Goal: Task Accomplishment & Management: Complete application form

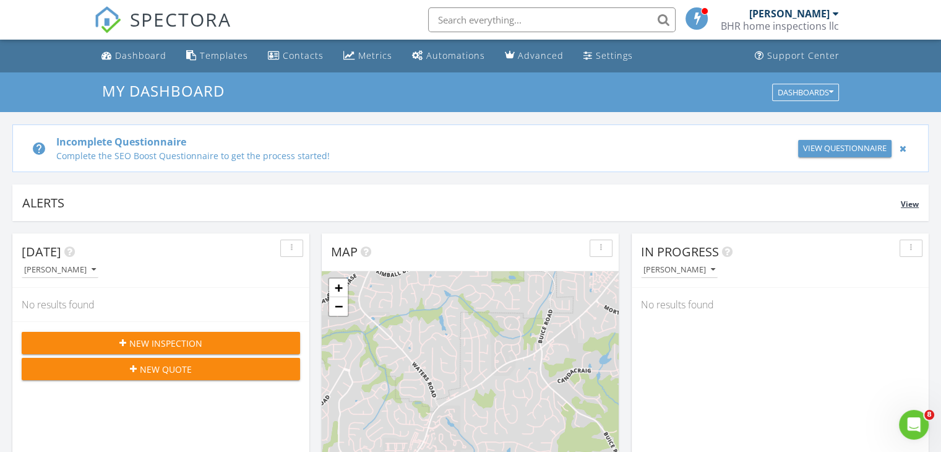
scroll to position [6, 6]
click at [828, 12] on div "[PERSON_NAME]" at bounding box center [789, 13] width 80 height 12
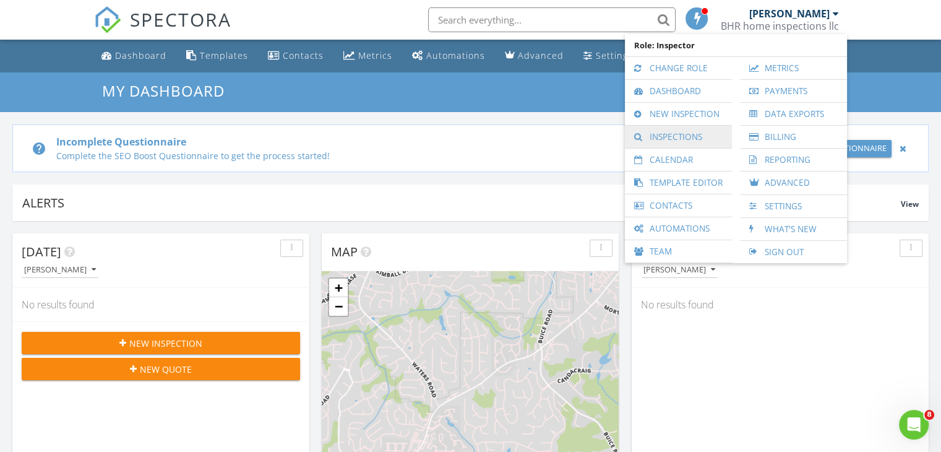
click at [692, 137] on link "Inspections" at bounding box center [678, 137] width 95 height 22
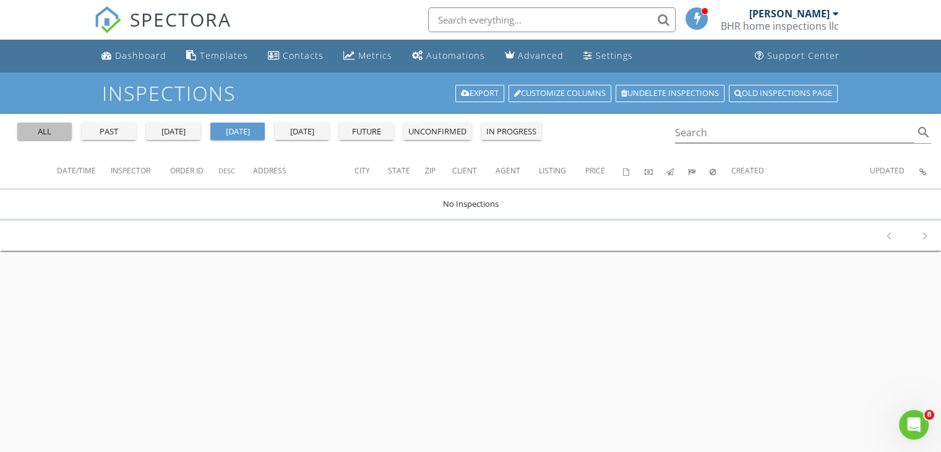
click at [55, 134] on div "all" at bounding box center [44, 132] width 45 height 12
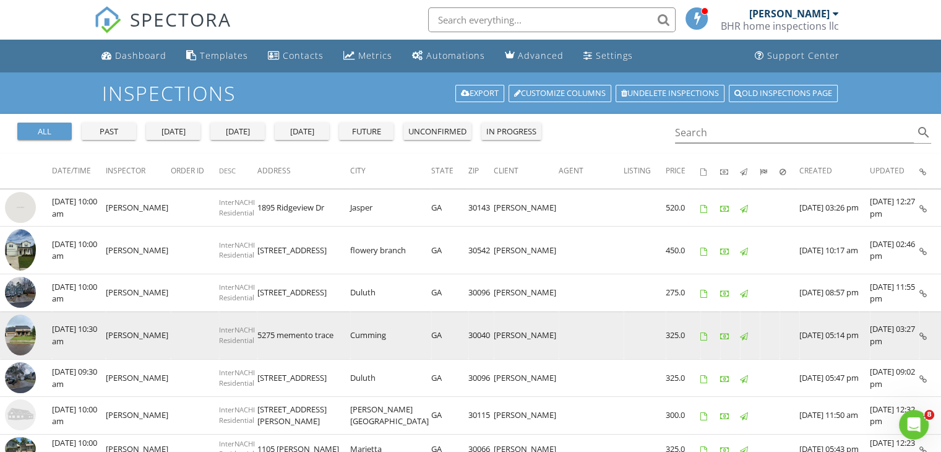
click at [22, 335] on img at bounding box center [20, 334] width 31 height 41
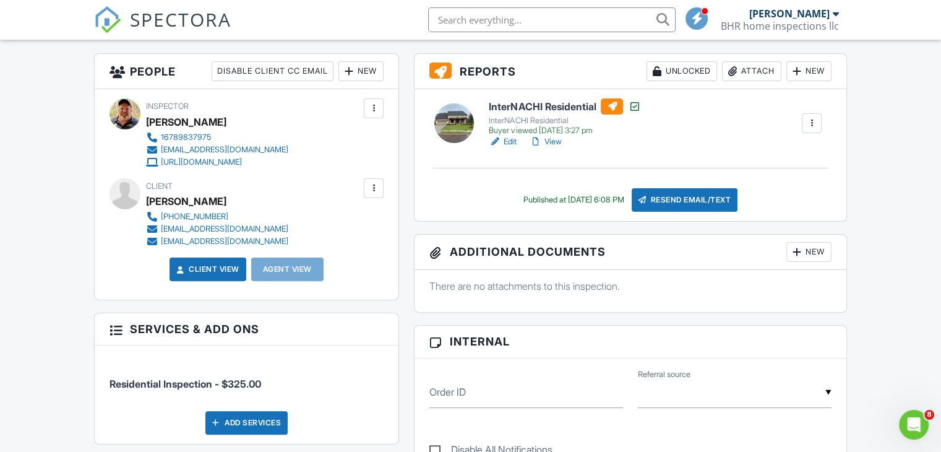
scroll to position [247, 0]
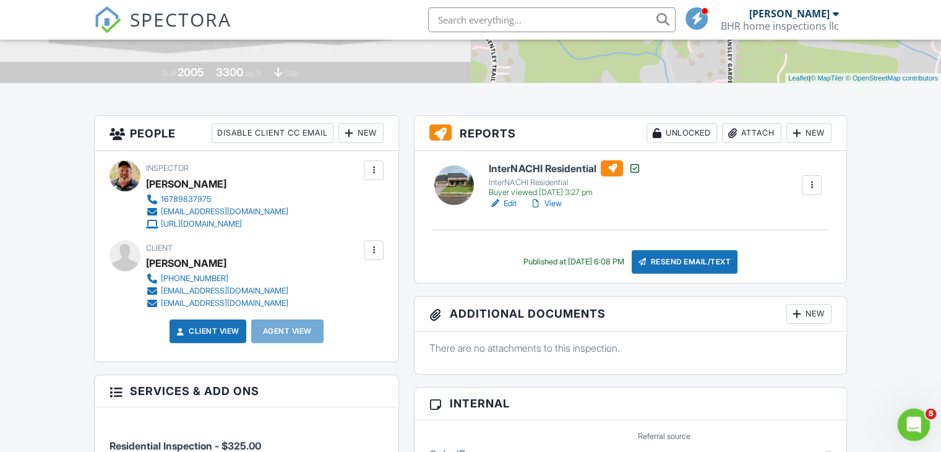
click at [912, 424] on icon "Open Intercom Messenger" at bounding box center [912, 423] width 20 height 20
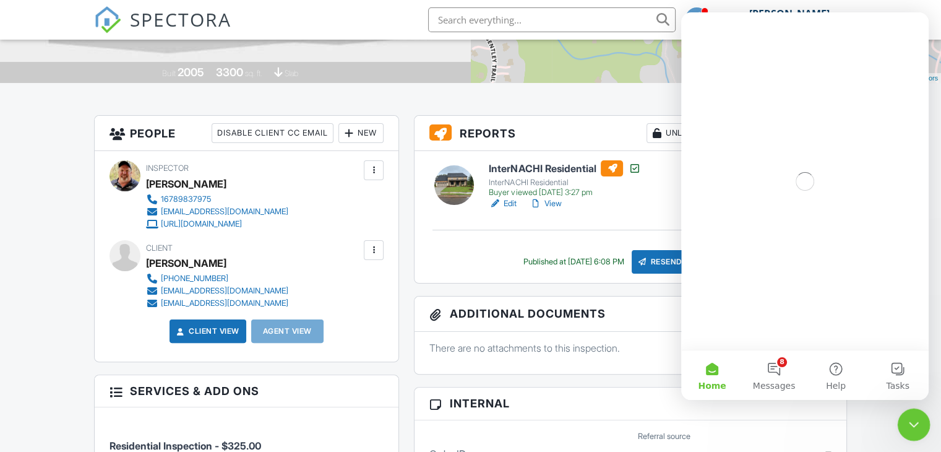
scroll to position [0, 0]
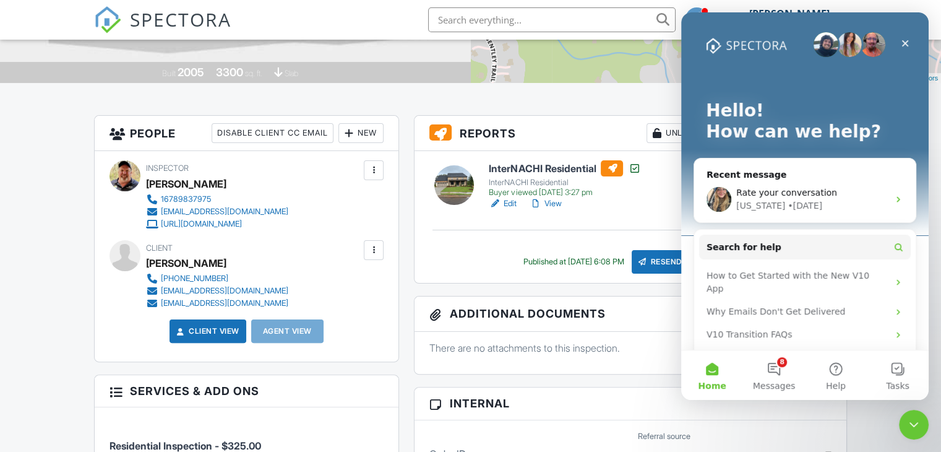
click at [711, 373] on button "Home" at bounding box center [712, 374] width 62 height 49
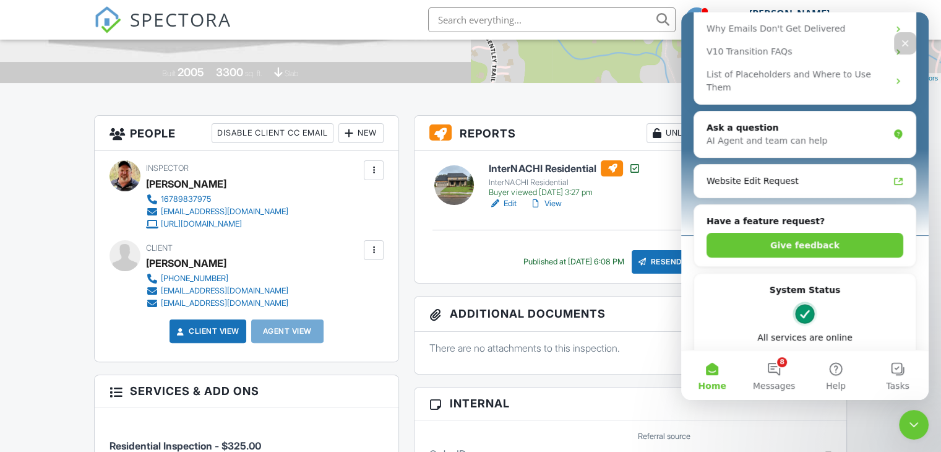
scroll to position [221, 0]
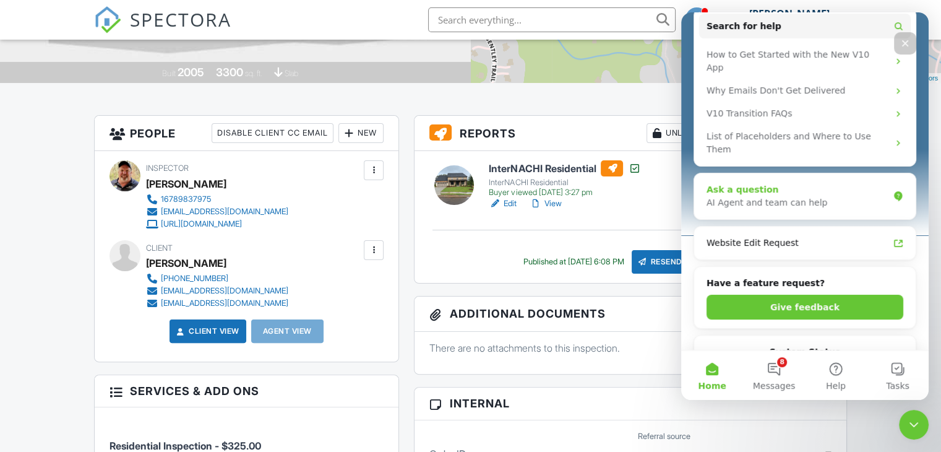
click at [771, 196] on div "AI Agent and team can help" at bounding box center [797, 202] width 182 height 13
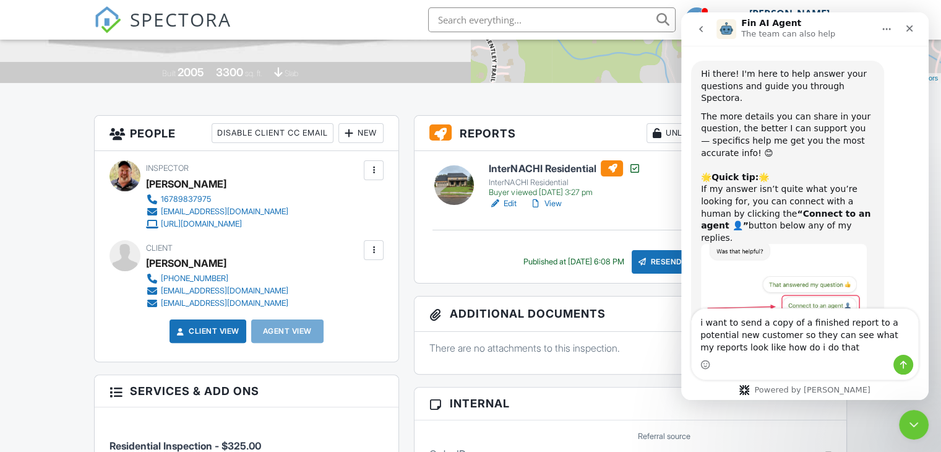
type textarea "i want to send a copy of a finished report to a potential new customer so they …"
click at [904, 364] on icon "Send a message…" at bounding box center [903, 365] width 7 height 8
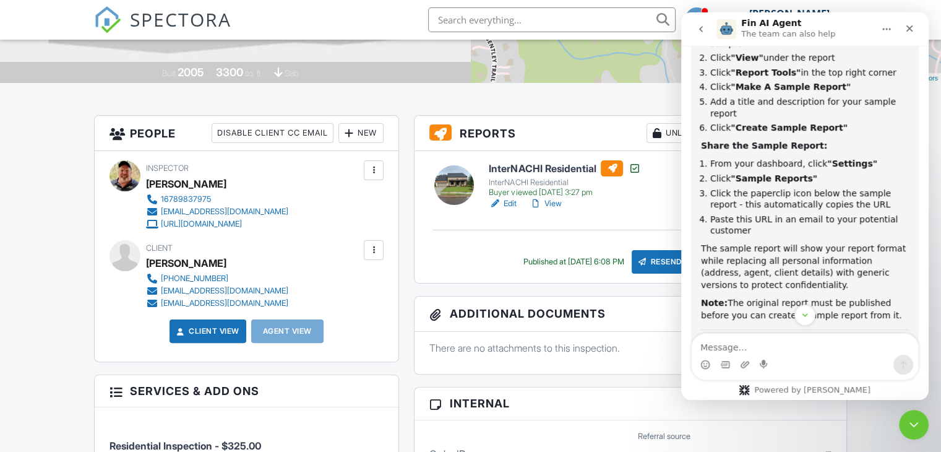
scroll to position [430, 0]
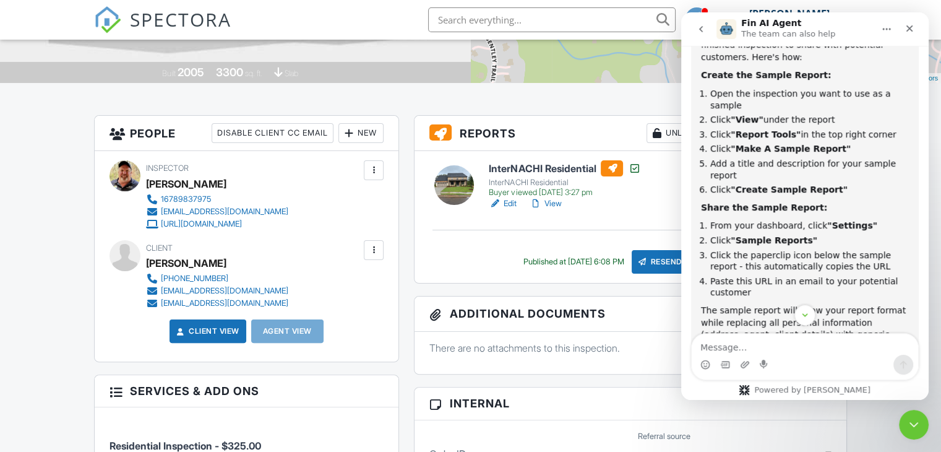
click at [536, 204] on div at bounding box center [535, 203] width 12 height 12
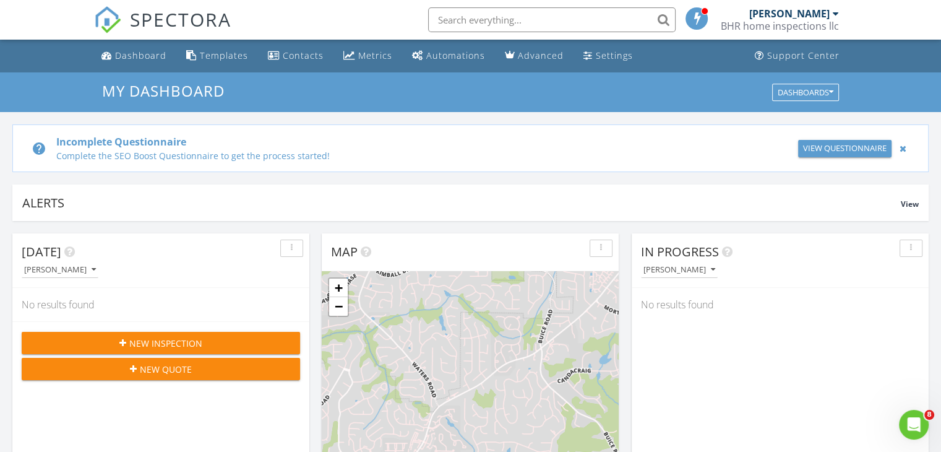
click at [818, 13] on div "[PERSON_NAME]" at bounding box center [789, 13] width 80 height 12
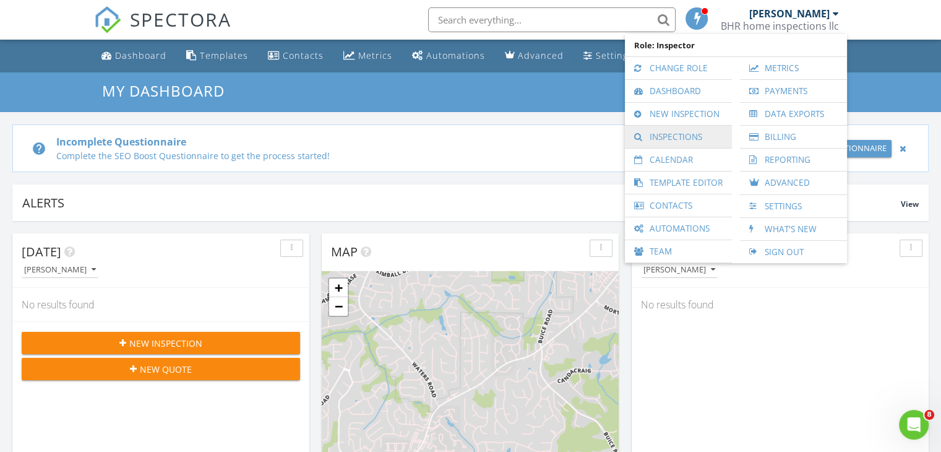
click at [690, 137] on link "Inspections" at bounding box center [678, 137] width 95 height 22
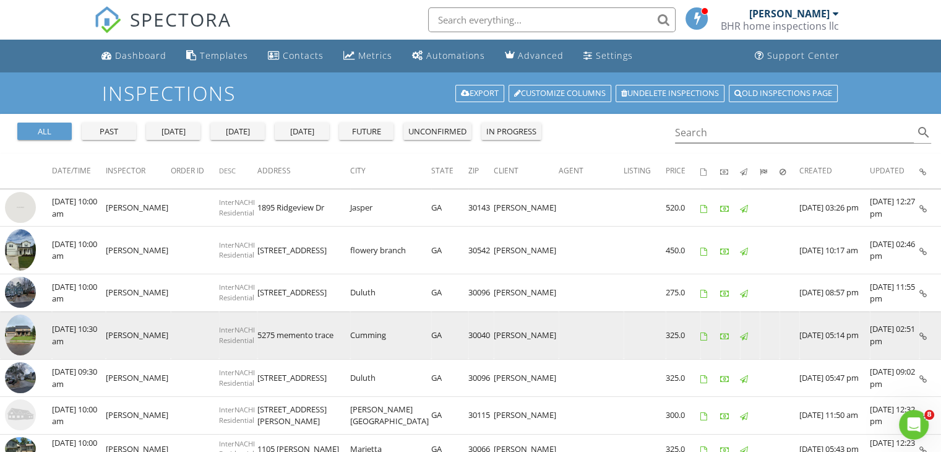
click at [27, 337] on img at bounding box center [20, 334] width 31 height 41
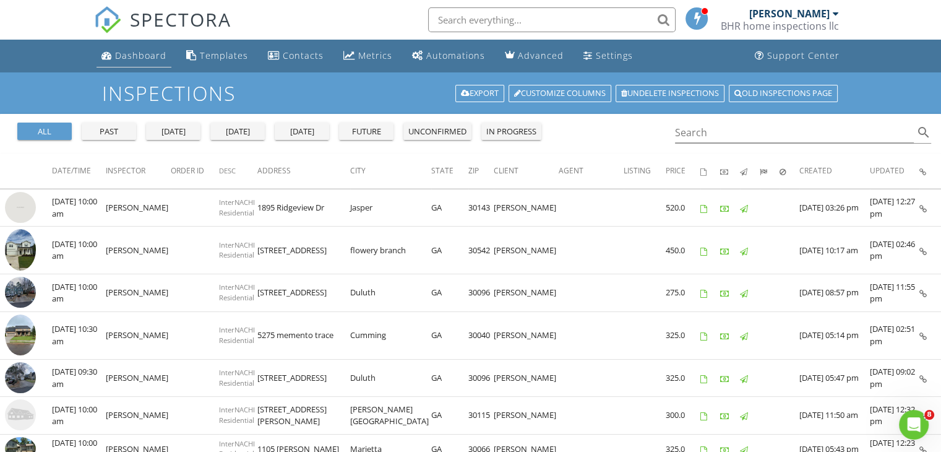
click at [145, 55] on div "Dashboard" at bounding box center [140, 55] width 51 height 12
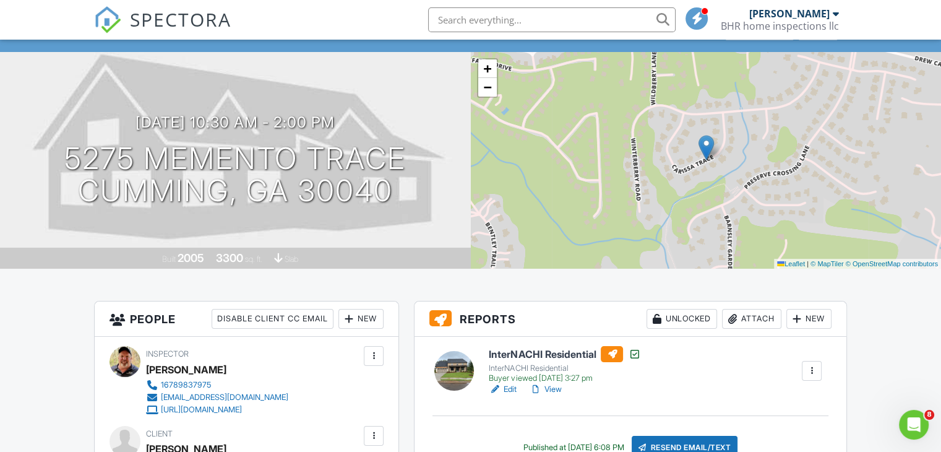
scroll to position [124, 0]
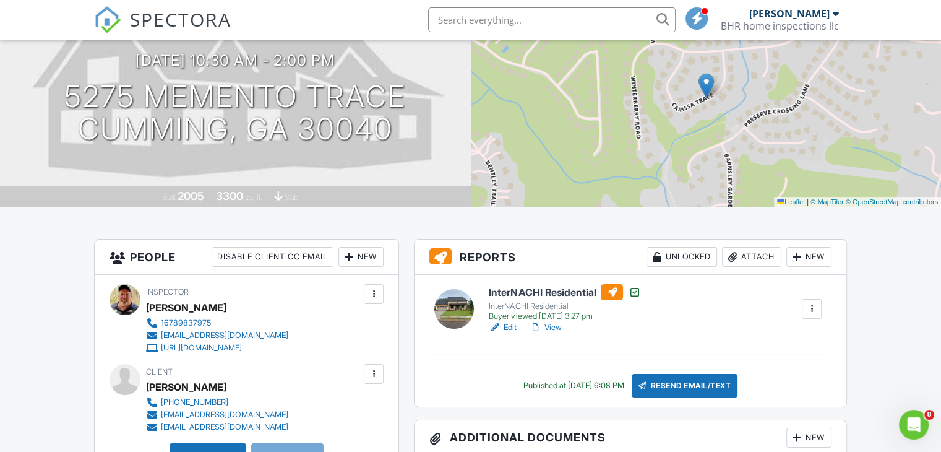
click at [535, 327] on div at bounding box center [535, 327] width 12 height 12
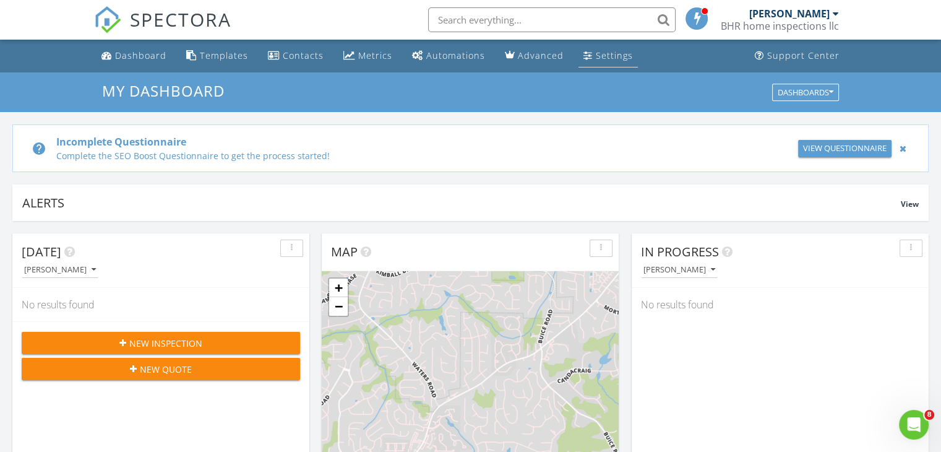
click at [596, 58] on div "Settings" at bounding box center [614, 55] width 37 height 12
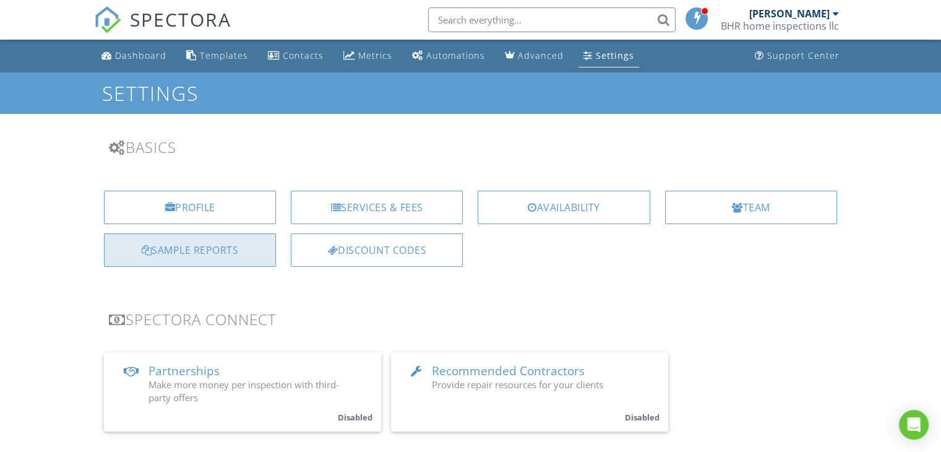
click at [206, 248] on div "Sample Reports" at bounding box center [190, 249] width 172 height 33
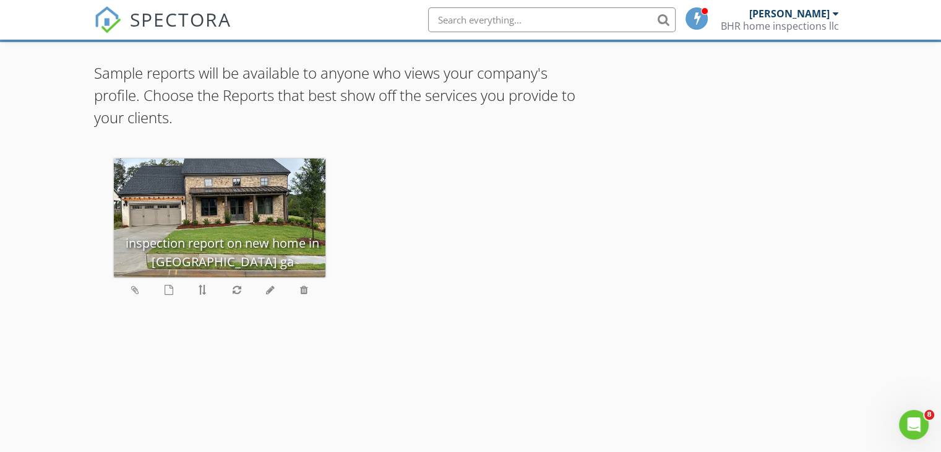
scroll to position [10, 0]
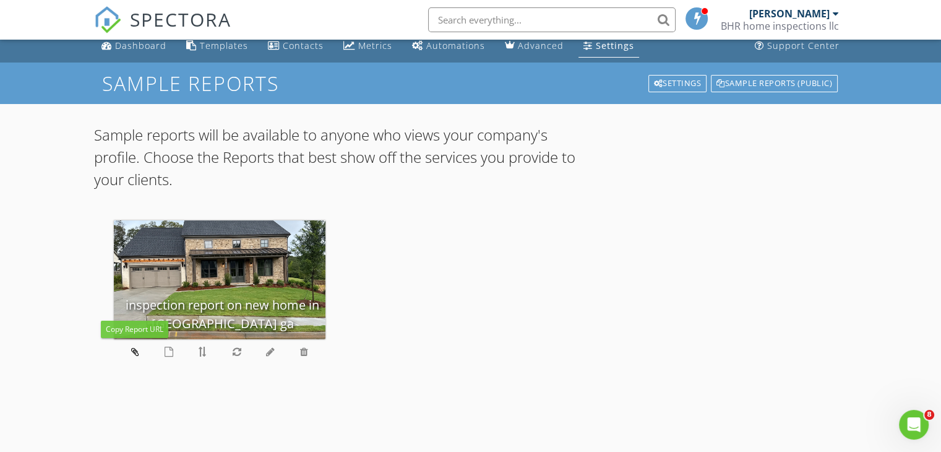
click at [134, 349] on icon at bounding box center [135, 351] width 8 height 10
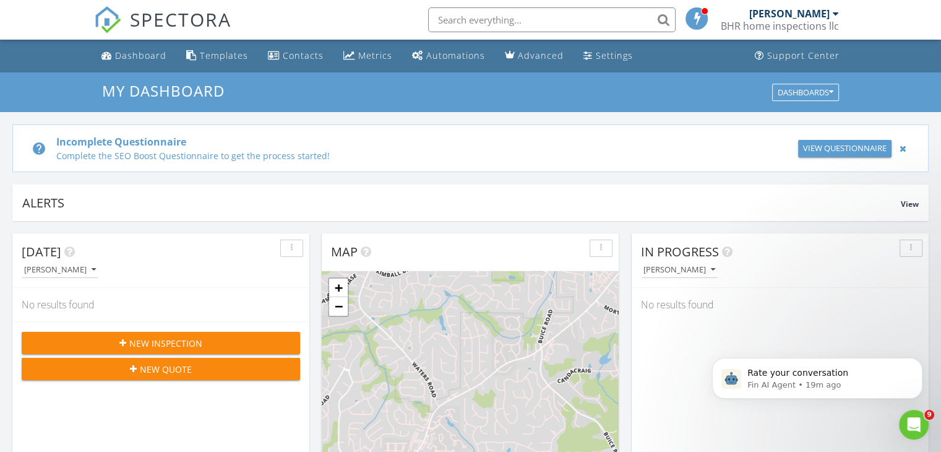
click at [169, 341] on span "New Inspection" at bounding box center [165, 343] width 73 height 13
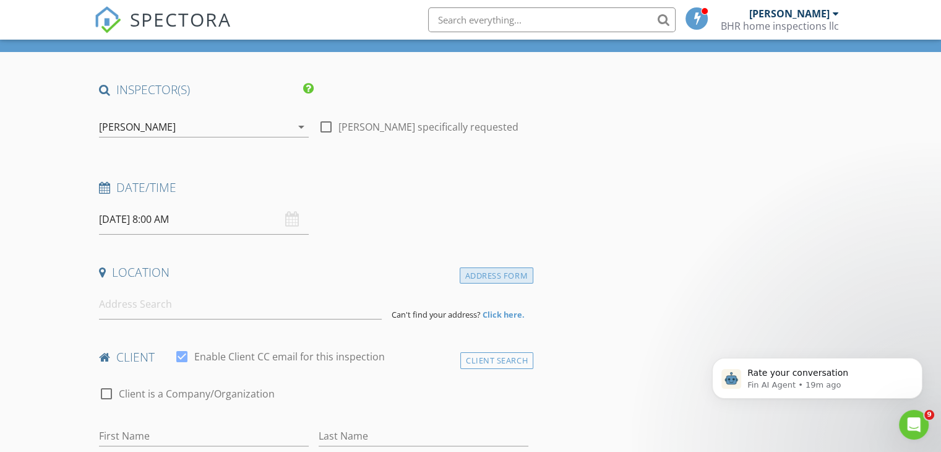
scroll to position [124, 0]
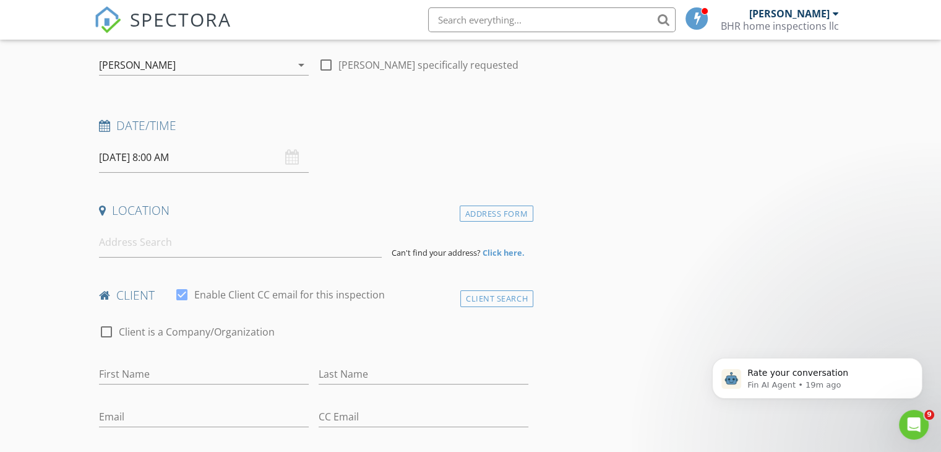
click at [105, 127] on icon at bounding box center [104, 126] width 11 height 12
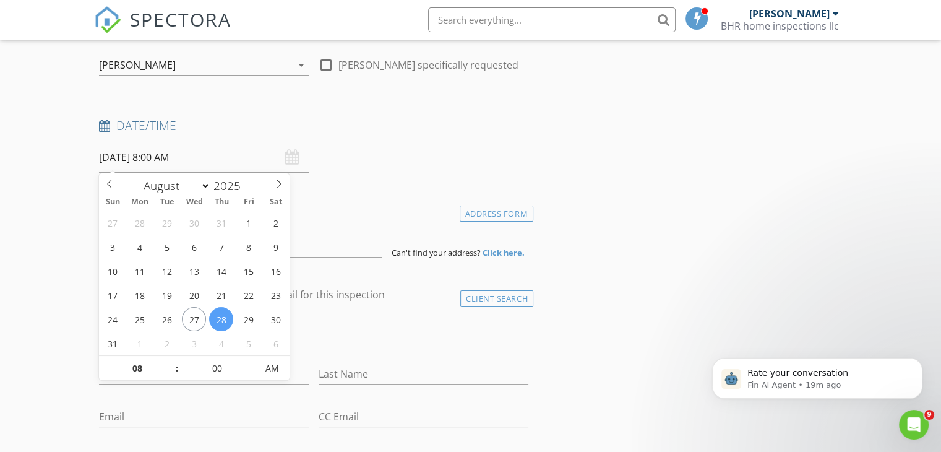
click at [135, 157] on input "08/28/2025 8:00 AM" at bounding box center [204, 157] width 210 height 30
select select "8"
click at [276, 186] on icon at bounding box center [279, 183] width 9 height 9
type input "09/07/2025 8:00 AM"
type input "09"
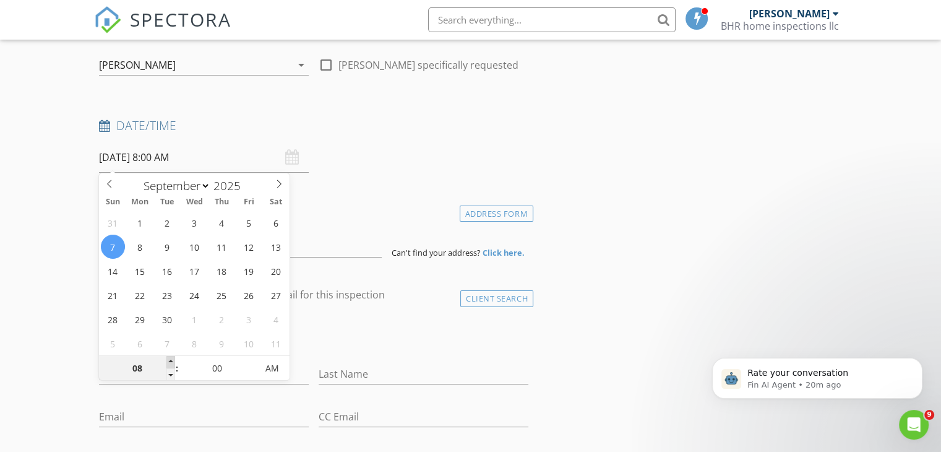
type input "09/07/2025 9:00 AM"
click at [169, 360] on span at bounding box center [170, 362] width 9 height 12
type input "10"
type input "09/07/2025 10:00 AM"
click at [169, 360] on span at bounding box center [170, 362] width 9 height 12
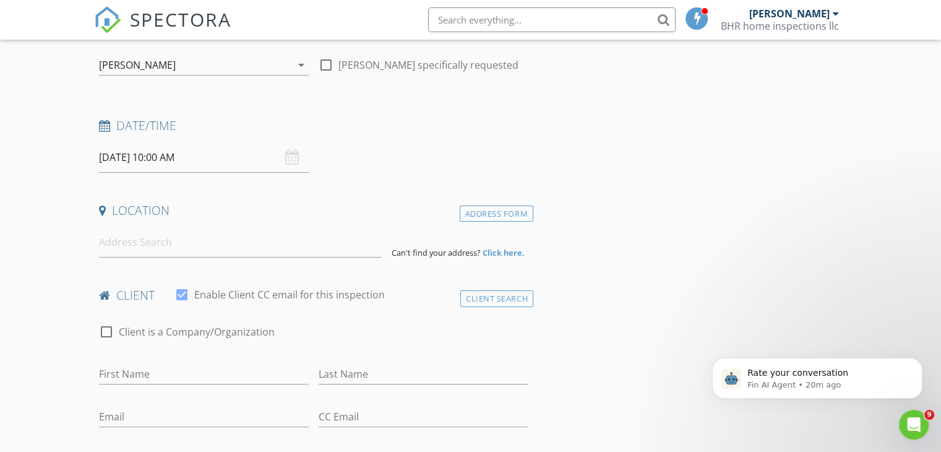
click at [322, 322] on div "check_box_outline_blank Client is a Company/Organization" at bounding box center [313, 338] width 429 height 32
click at [139, 244] on input at bounding box center [240, 242] width 283 height 30
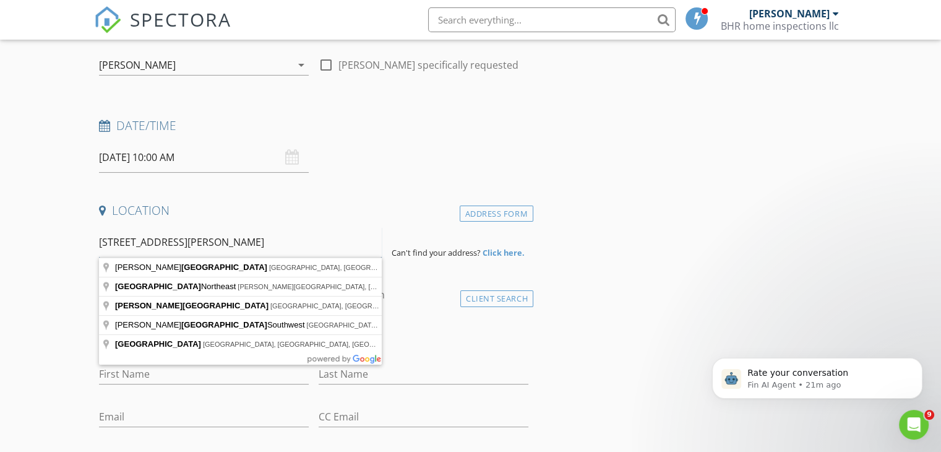
type input "1770 jordan brook drive"
click at [500, 252] on strong "Click here." at bounding box center [503, 252] width 42 height 11
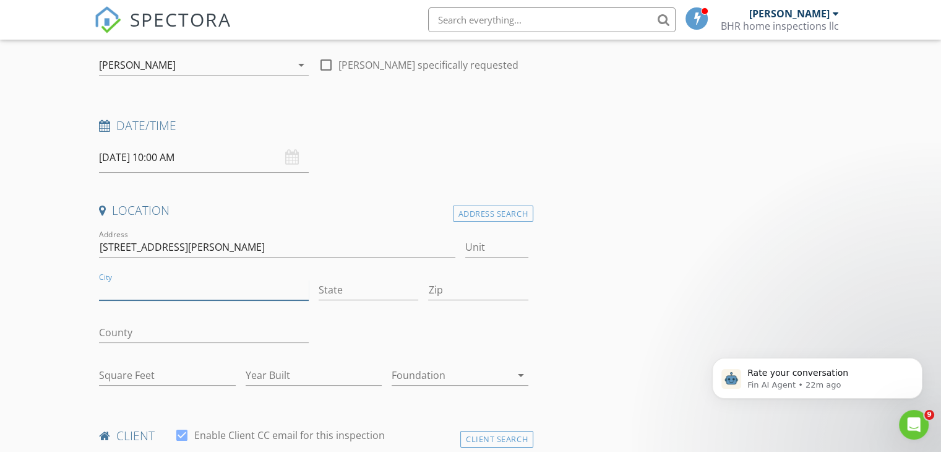
click at [134, 285] on input "City" at bounding box center [204, 290] width 210 height 20
type input "lawrenceville"
click at [348, 290] on input "State" at bounding box center [369, 290] width 100 height 20
type input "GA"
click at [458, 289] on input "Zip" at bounding box center [478, 290] width 100 height 20
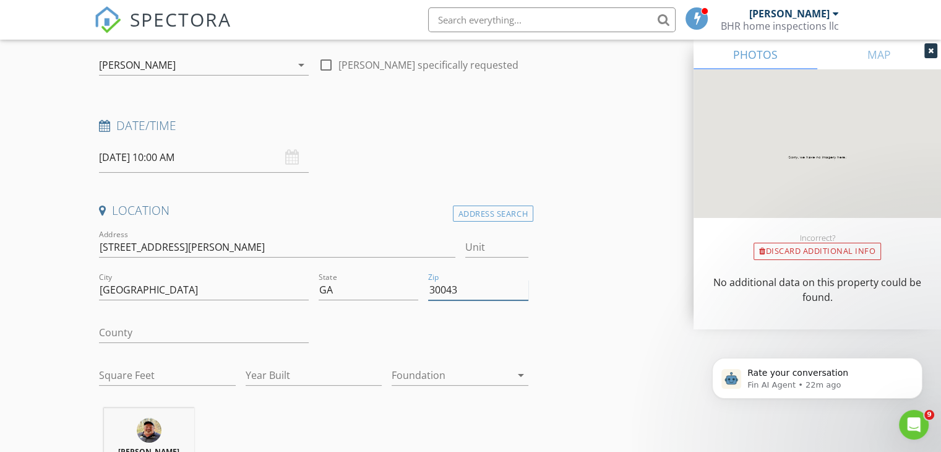
type input "30043"
click at [146, 330] on input "County" at bounding box center [204, 332] width 210 height 20
type input "Gwinnett"
click at [139, 374] on input "Square Feet" at bounding box center [167, 375] width 137 height 20
type input "2900"
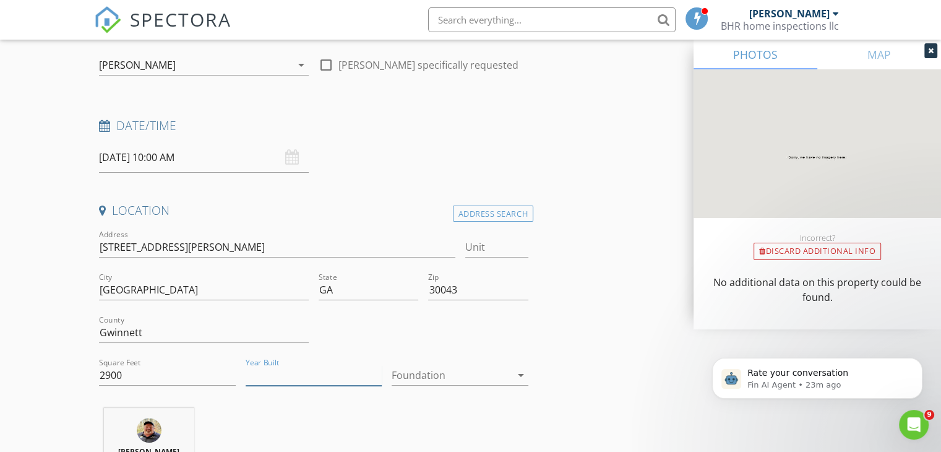
click at [272, 377] on input "Year Built" at bounding box center [314, 375] width 137 height 20
type input "2025"
click at [522, 372] on icon "arrow_drop_down" at bounding box center [520, 374] width 15 height 15
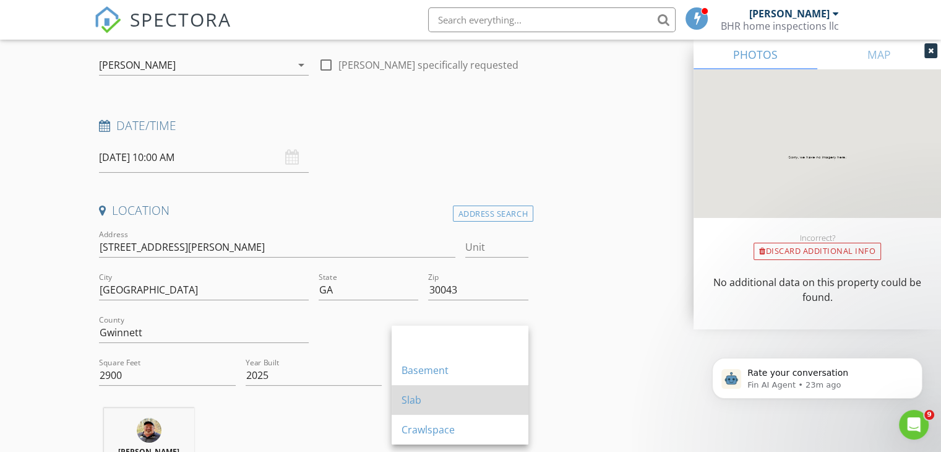
click at [443, 400] on div "Slab" at bounding box center [459, 399] width 117 height 15
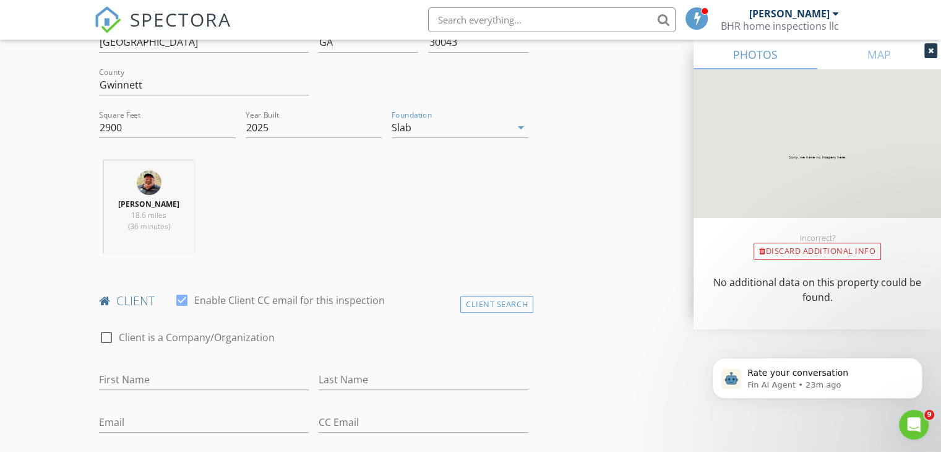
scroll to position [495, 0]
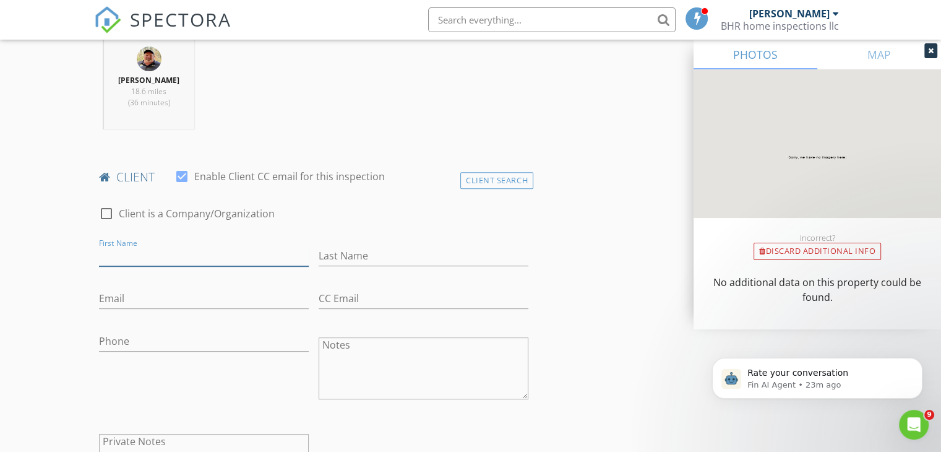
click at [155, 255] on input "First Name" at bounding box center [204, 256] width 210 height 20
click at [111, 260] on input "andrew" at bounding box center [204, 256] width 210 height 20
click at [101, 258] on input "andrew" at bounding box center [204, 256] width 210 height 20
click at [118, 260] on input "andrew" at bounding box center [204, 256] width 210 height 20
type input "Andrew"
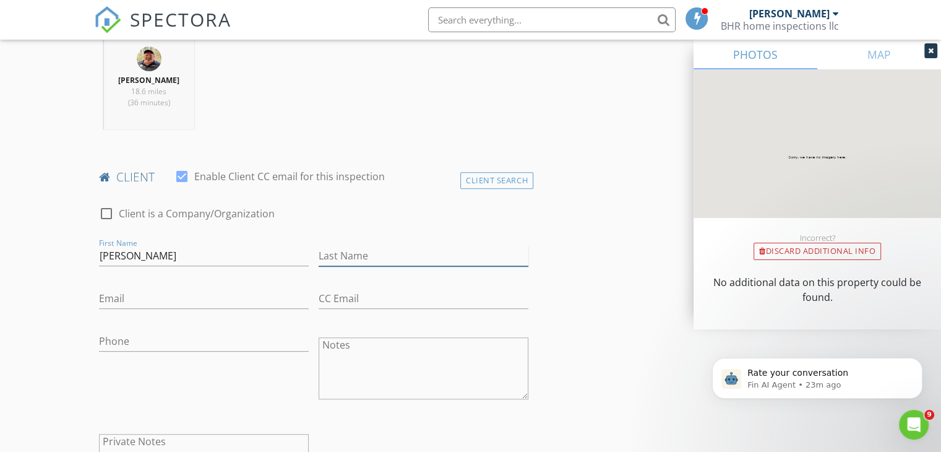
click at [352, 254] on input "Last Name" at bounding box center [424, 256] width 210 height 20
type input "Morisseau"
click at [150, 296] on input "Email" at bounding box center [204, 298] width 210 height 20
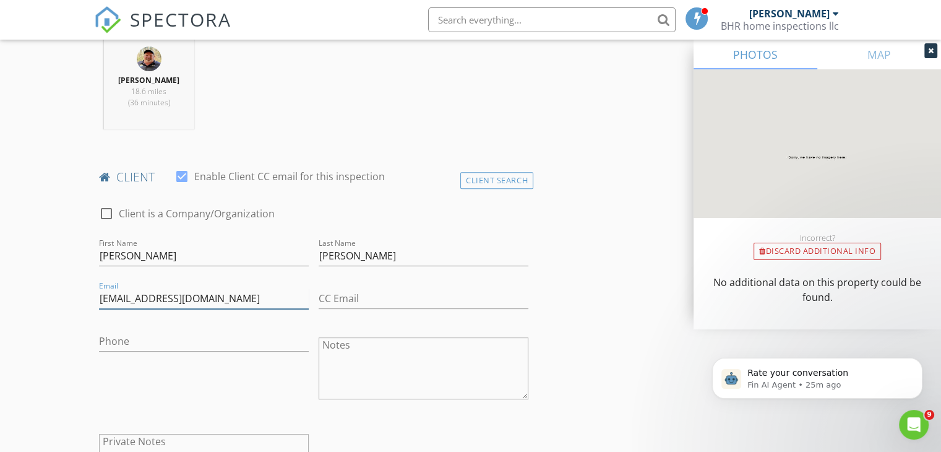
type input "andrewm933@gmail.com"
click at [361, 296] on input "CC Email" at bounding box center [424, 298] width 210 height 20
type input "bill196445@gmail.com"
click at [149, 338] on input "Phone" at bounding box center [204, 341] width 210 height 20
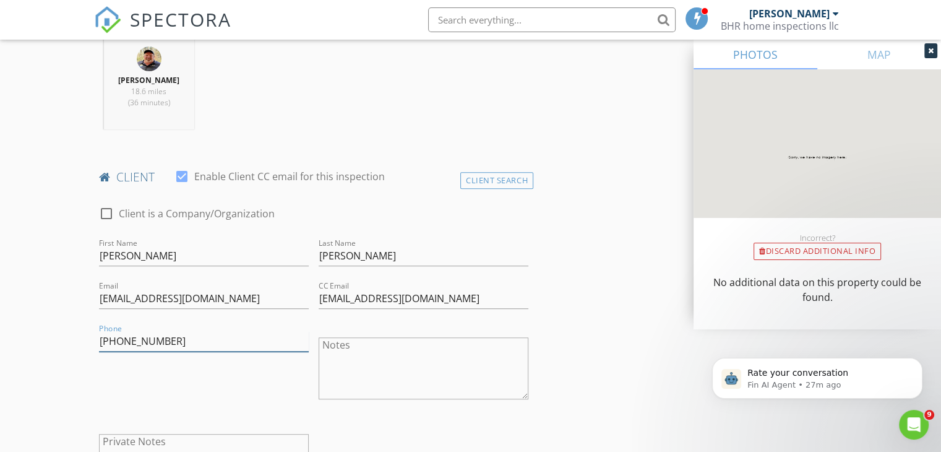
scroll to position [557, 0]
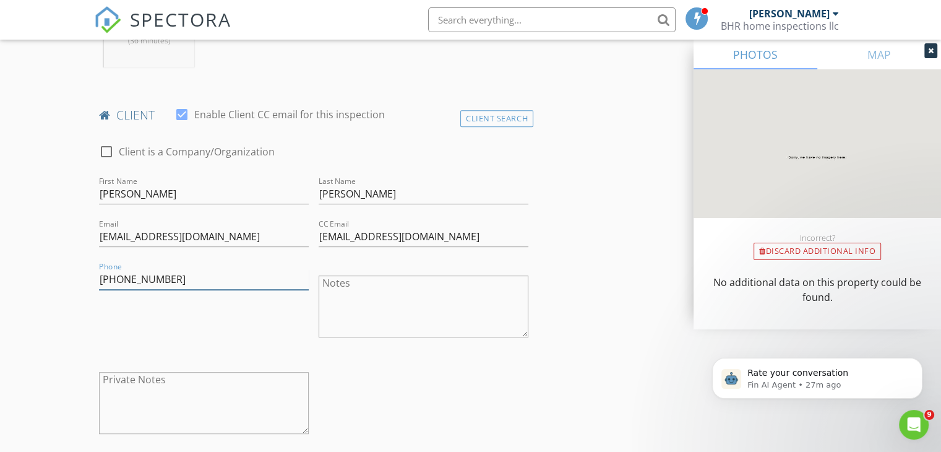
type input "347-820-4571"
click at [366, 293] on textarea "Notes" at bounding box center [424, 306] width 210 height 62
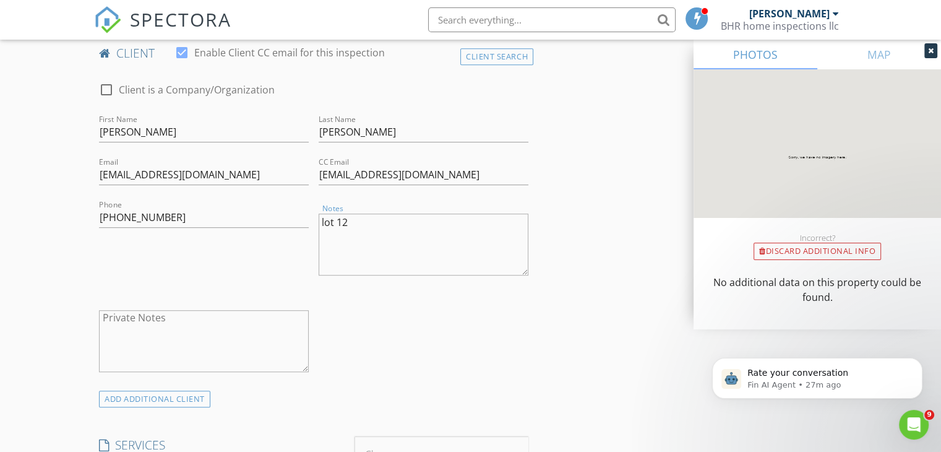
type textarea "lot 12"
click at [928, 49] on icon at bounding box center [931, 50] width 6 height 7
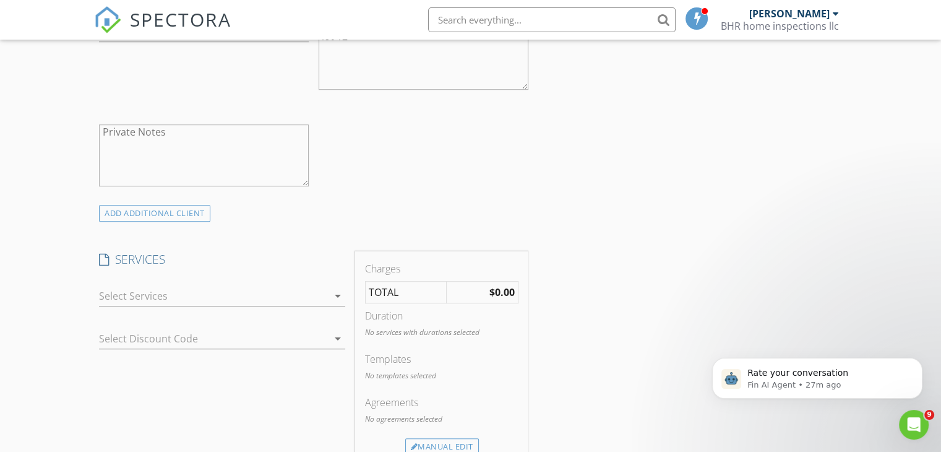
scroll to position [866, 0]
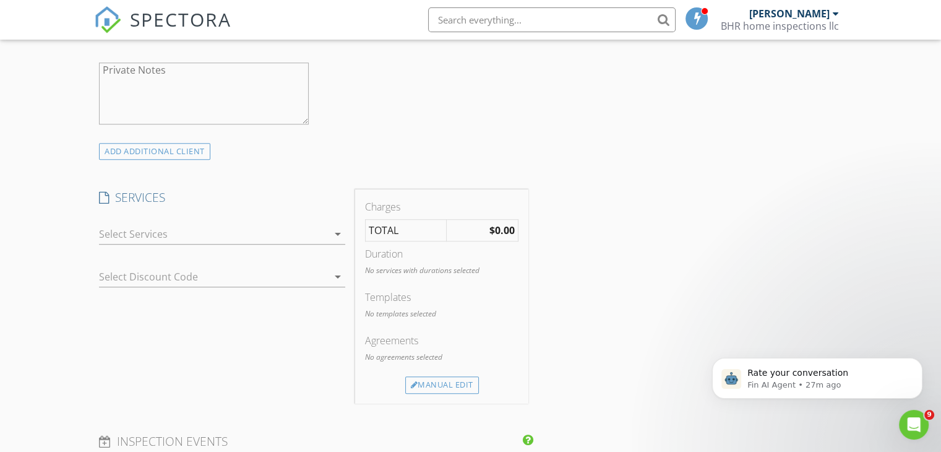
click at [337, 230] on icon "arrow_drop_down" at bounding box center [337, 233] width 15 height 15
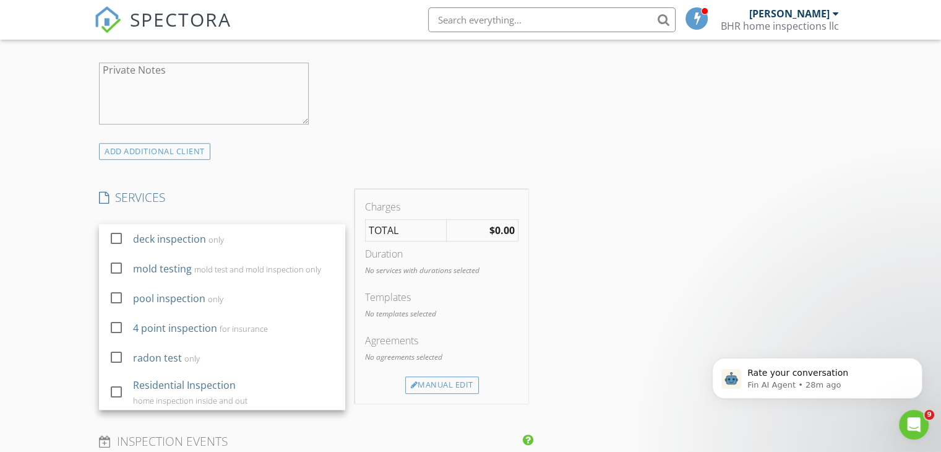
scroll to position [2, 0]
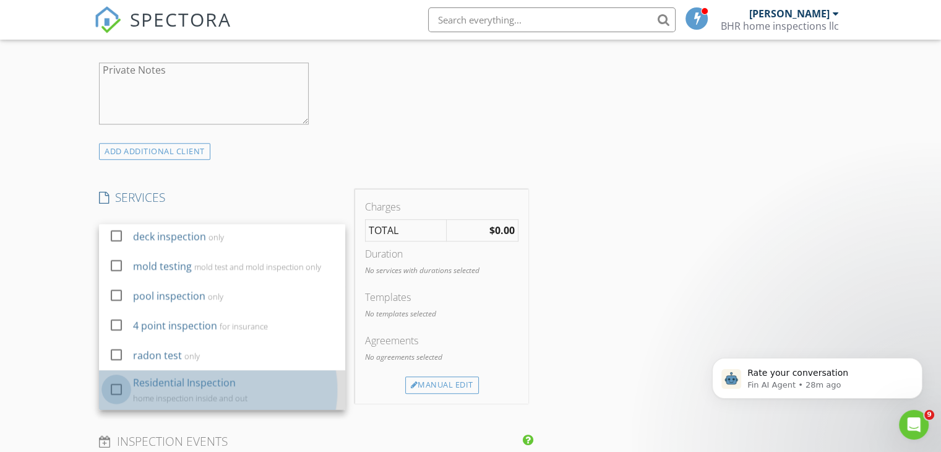
click at [111, 387] on div at bounding box center [116, 389] width 21 height 21
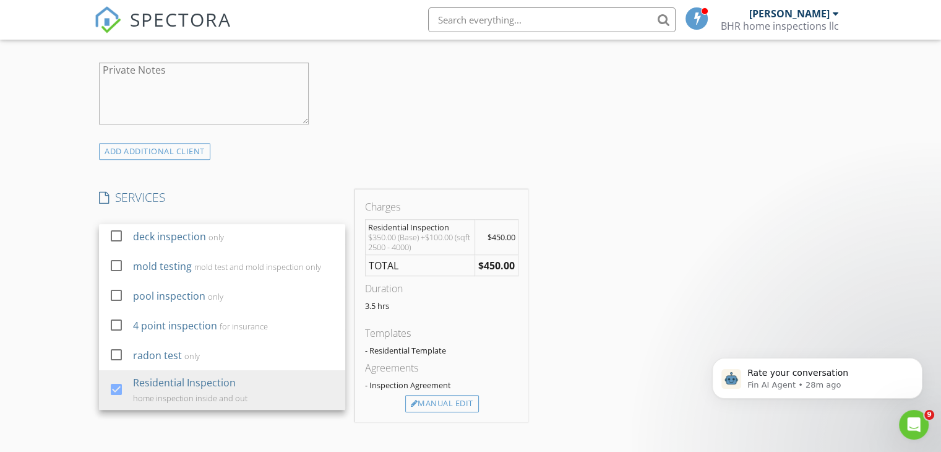
click at [601, 305] on div "INSPECTOR(S) check_box Bill Ritter PRIMARY Bill Ritter arrow_drop_down check_bo…" at bounding box center [470, 300] width 753 height 2047
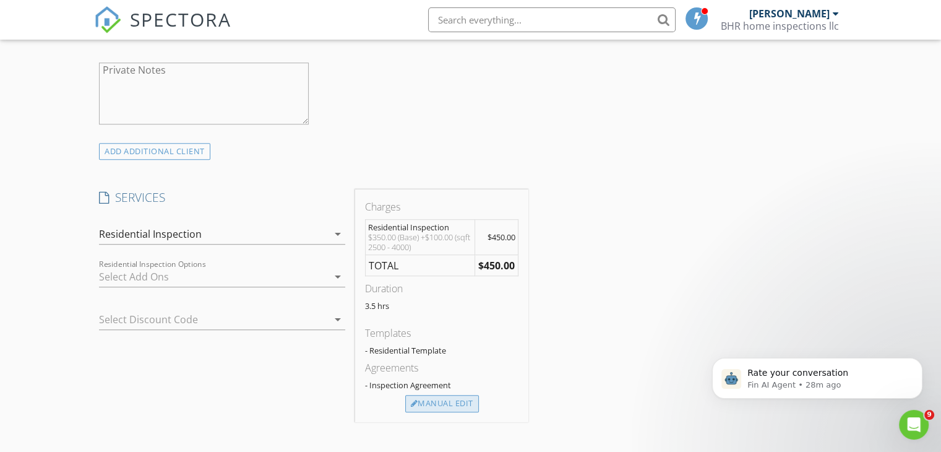
click at [447, 401] on div "Manual Edit" at bounding box center [442, 403] width 74 height 17
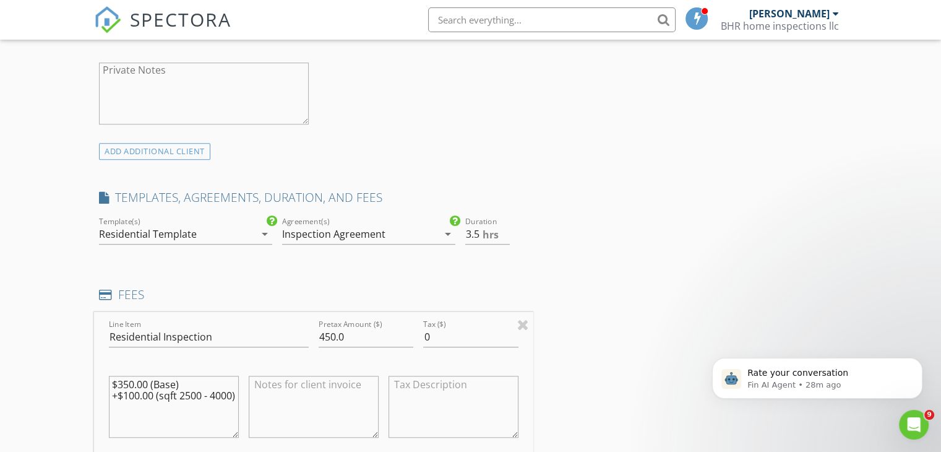
click at [265, 233] on icon "arrow_drop_down" at bounding box center [264, 233] width 15 height 15
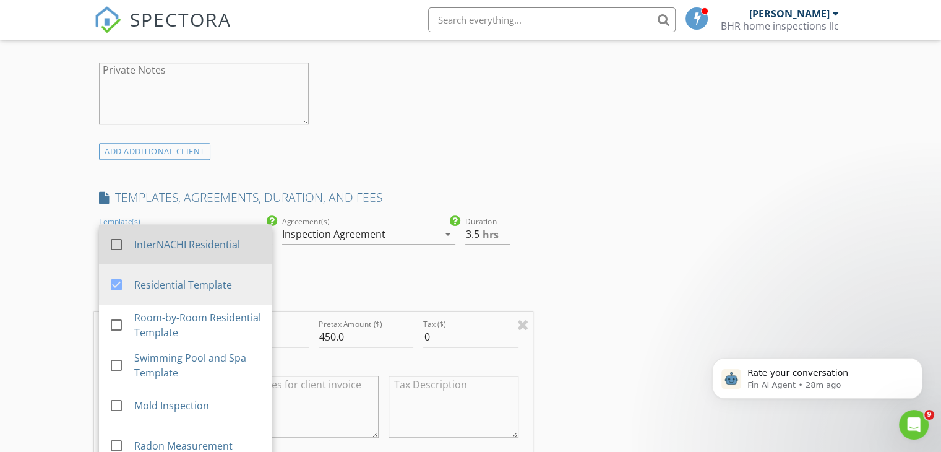
click at [117, 245] on div at bounding box center [116, 244] width 21 height 21
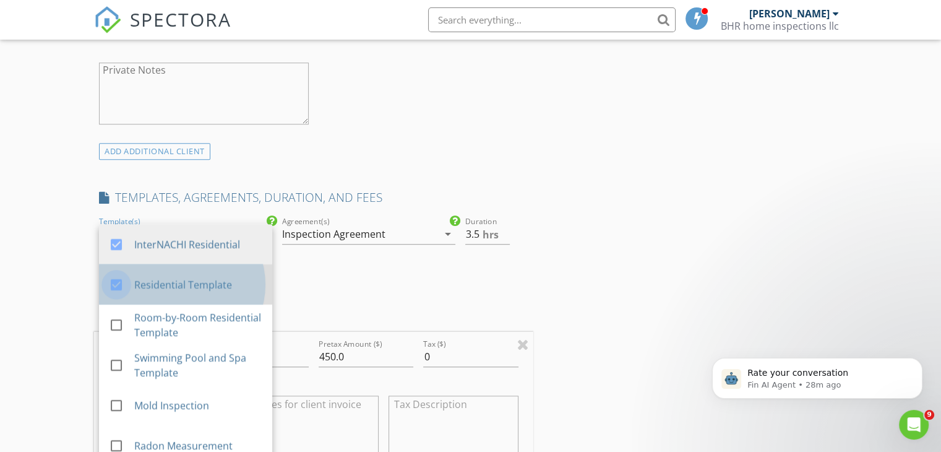
click at [118, 281] on div at bounding box center [116, 284] width 21 height 21
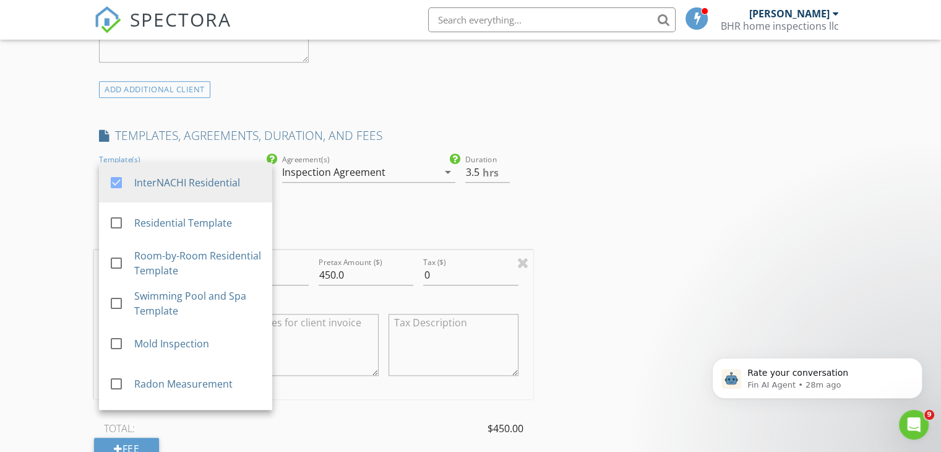
scroll to position [990, 0]
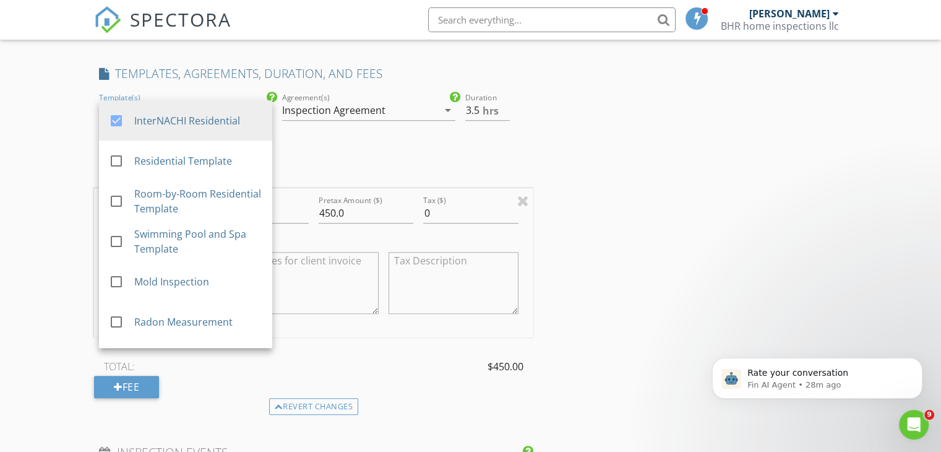
click at [306, 358] on div "TOTAL: $450.00" at bounding box center [313, 366] width 439 height 19
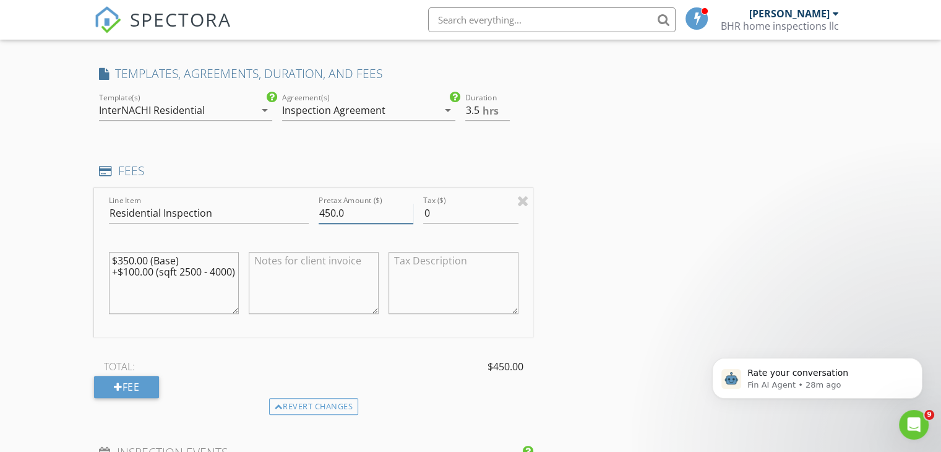
click at [364, 212] on input "450.0" at bounding box center [366, 213] width 95 height 20
type input "4"
type input "325.0"
click at [574, 312] on div "INSPECTOR(S) check_box Bill Ritter PRIMARY Bill Ritter arrow_drop_down check_bo…" at bounding box center [470, 235] width 753 height 2163
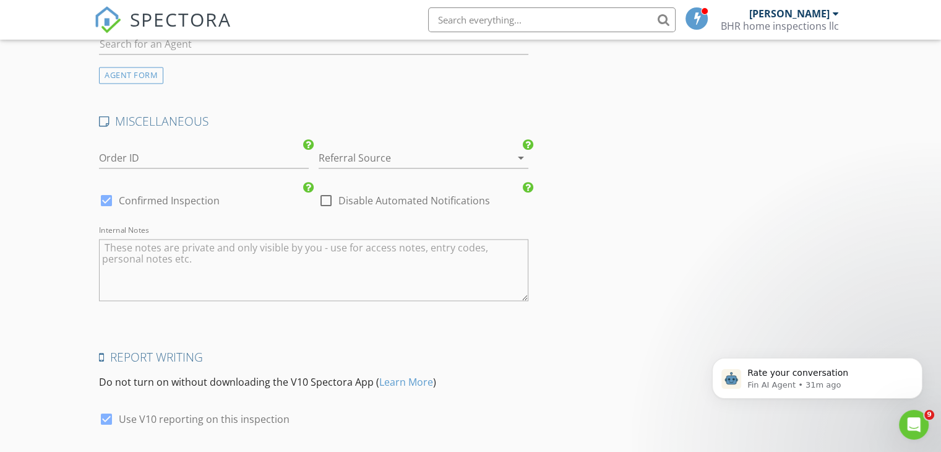
scroll to position [1882, 0]
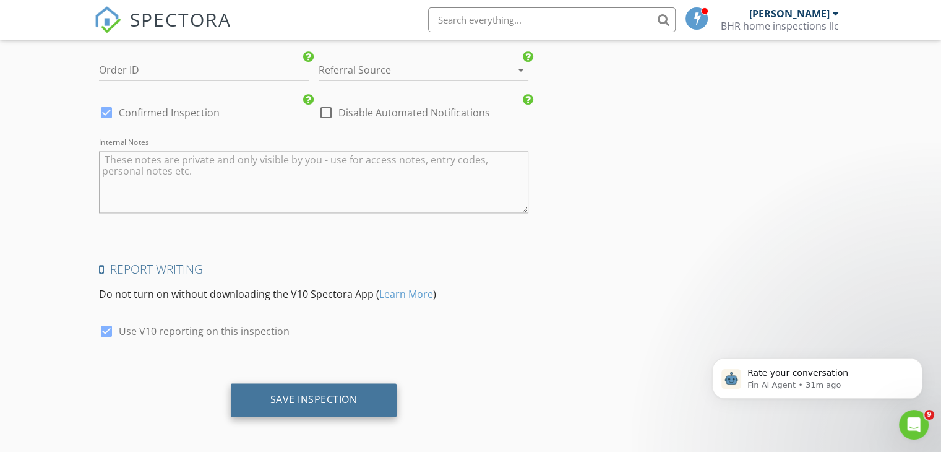
click at [317, 395] on div "Save Inspection" at bounding box center [313, 399] width 87 height 12
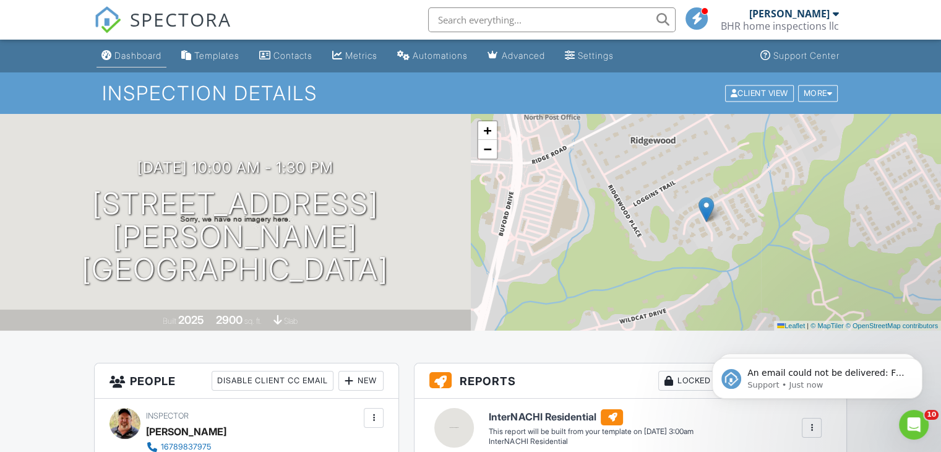
click at [153, 55] on div "Dashboard" at bounding box center [137, 55] width 47 height 11
